Goal: Check status: Check status

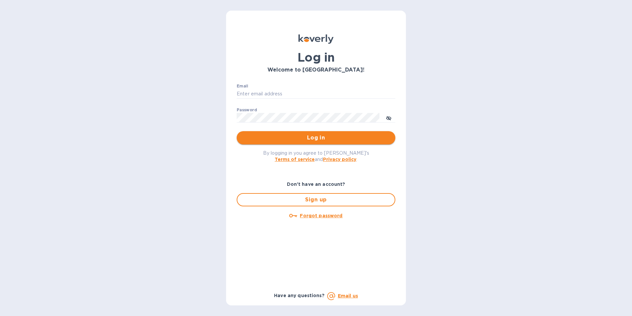
type input "[PERSON_NAME][EMAIL_ADDRESS][DOMAIN_NAME]"
click at [304, 140] on span "Log in" at bounding box center [316, 138] width 148 height 8
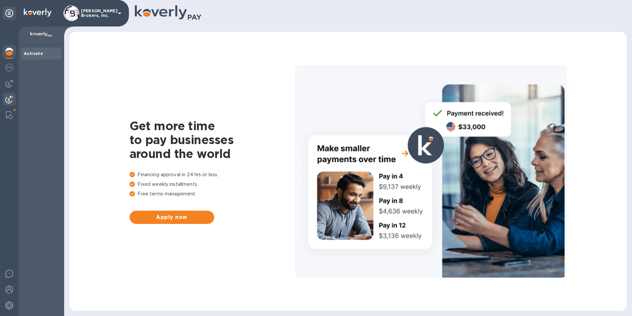
click at [7, 100] on img at bounding box center [9, 99] width 8 height 8
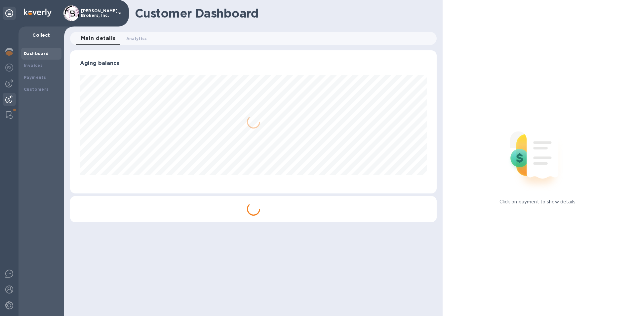
scroll to position [143, 367]
click at [29, 75] on b "Payments" at bounding box center [35, 77] width 22 height 5
